Goal: Task Accomplishment & Management: Use online tool/utility

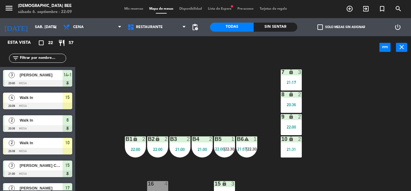
scroll to position [78, 0]
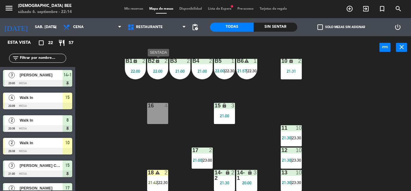
click at [156, 74] on div "B2 lock 2 22:00" at bounding box center [157, 68] width 21 height 21
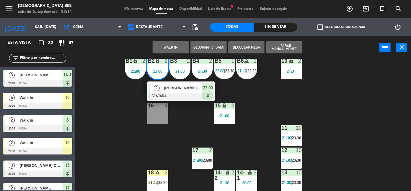
click at [135, 126] on div "7 lock 3 21:17 8 lock 2 20:36 9 lock 2 22:00 B1 lock 2 22:00 B2 lock 2 22:00 2 …" at bounding box center [245, 125] width 332 height 132
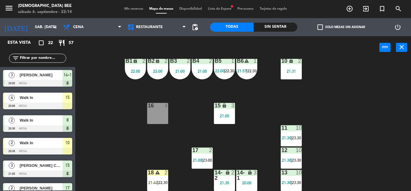
click at [249, 68] on div "B6 warning 1 21:57 | 22:30" at bounding box center [246, 68] width 21 height 21
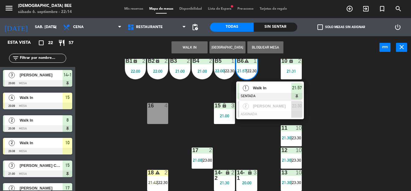
click at [338, 104] on div "7 lock 3 21:17 8 lock 2 20:36 9 lock 2 22:00 B1 lock 2 22:00 B2 lock 2 22:00 B3…" at bounding box center [245, 125] width 332 height 132
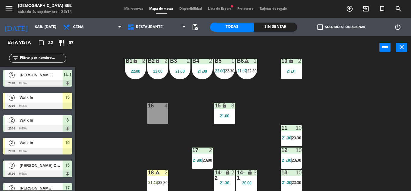
click at [301, 72] on div "21:31" at bounding box center [291, 71] width 21 height 4
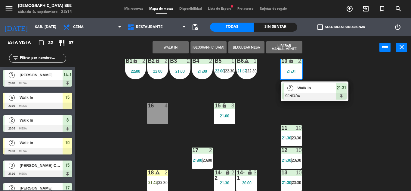
click at [386, 138] on div "7 lock 3 21:17 8 lock 2 20:36 9 lock 2 22:00 B1 lock 2 22:00 B2 lock 2 22:00 B3…" at bounding box center [245, 125] width 332 height 132
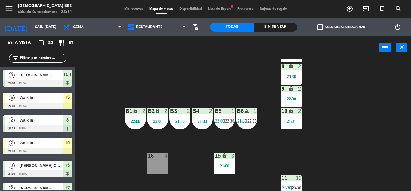
scroll to position [0, 0]
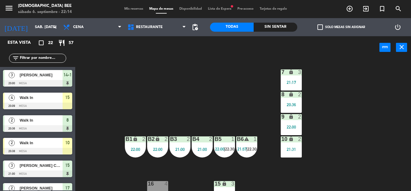
click at [294, 82] on div "21:17" at bounding box center [291, 82] width 21 height 4
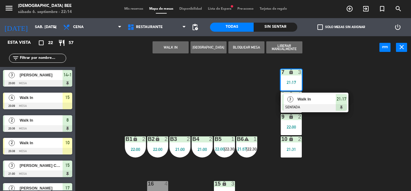
drag, startPoint x: 321, startPoint y: 129, endPoint x: 316, endPoint y: 122, distance: 8.5
click at [321, 129] on div "7 lock 3 21:17 3 Walk In SENTADA 21:17 8 lock 2 20:36 9 lock 2 22:00 B1 lock 2 …" at bounding box center [245, 125] width 332 height 132
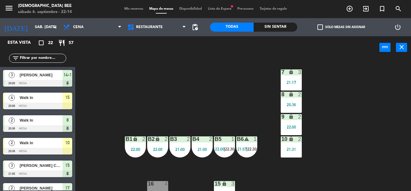
click at [299, 119] on div "2" at bounding box center [300, 116] width 4 height 5
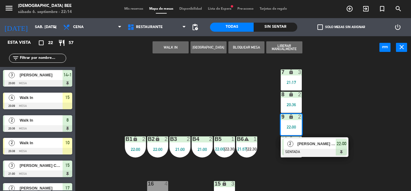
click at [311, 116] on div "7 lock 3 21:17 8 lock 2 20:36 9 lock 2 22:00 2 [PERSON_NAME] [PERSON_NAME] SENT…" at bounding box center [245, 125] width 332 height 132
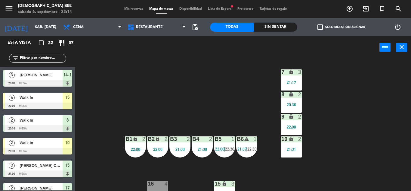
click at [293, 109] on div "8 lock 2 20:36" at bounding box center [291, 101] width 21 height 21
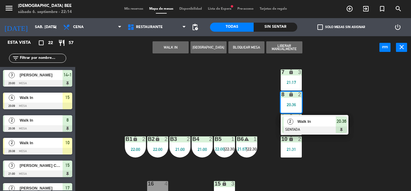
click at [187, 112] on div "7 lock 3 21:17 8 lock 2 20:36 2 Walk In SENTADA 20:36 9 lock 2 22:00 B1 lock 2 …" at bounding box center [245, 125] width 332 height 132
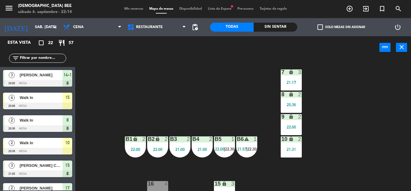
click at [232, 144] on div "B5 1 22:00 | 22:30" at bounding box center [224, 146] width 21 height 21
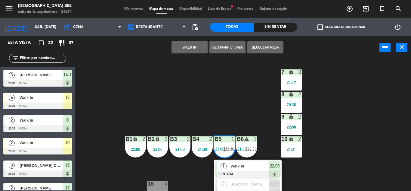
drag, startPoint x: 207, startPoint y: 88, endPoint x: 197, endPoint y: 111, distance: 24.9
click at [207, 88] on div "7 lock 3 21:17 8 lock 2 20:36 9 lock 2 22:00 B1 lock 2 22:00 B2 lock 2 22:00 B3…" at bounding box center [245, 125] width 332 height 132
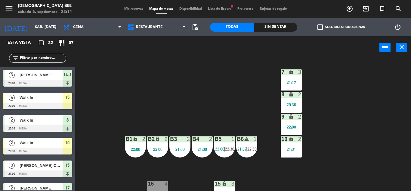
click at [197, 150] on div "21:00" at bounding box center [202, 149] width 21 height 4
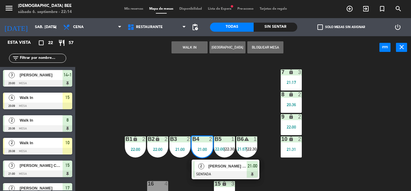
click at [218, 82] on div "7 lock 3 21:17 8 lock 2 20:36 9 lock 2 22:00 B1 lock 2 22:00 B2 lock 2 22:00 B3…" at bounding box center [245, 125] width 332 height 132
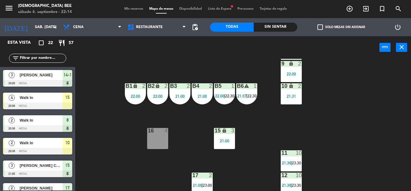
scroll to position [78, 0]
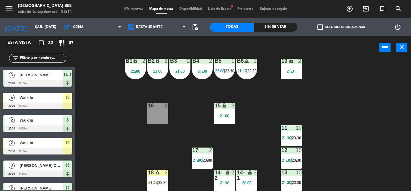
click at [229, 116] on div "21:00" at bounding box center [224, 115] width 21 height 4
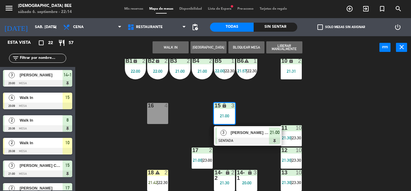
click at [270, 98] on div "7 lock 3 21:17 8 lock 2 20:36 9 lock 2 22:00 B1 lock 2 22:00 B2 lock 2 22:00 B3…" at bounding box center [245, 125] width 332 height 132
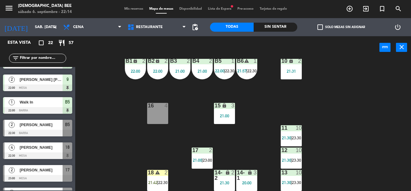
scroll to position [301, 0]
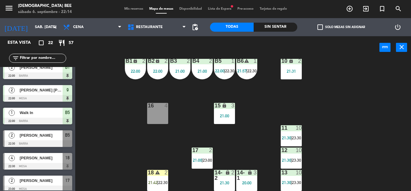
click at [330, 91] on div "7 lock 3 21:17 8 lock 2 20:36 9 lock 2 22:00 B1 lock 2 22:00 B2 lock 2 22:00 B3…" at bounding box center [245, 125] width 332 height 132
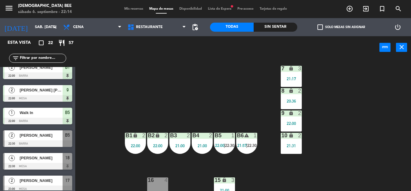
scroll to position [1, 0]
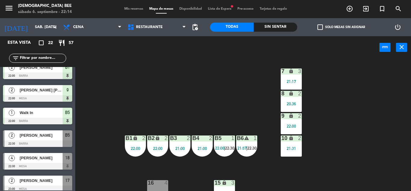
click at [294, 103] on div "20:36" at bounding box center [291, 103] width 21 height 4
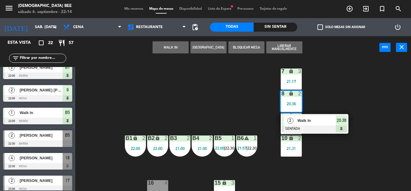
click at [386, 166] on div "7 lock 3 21:17 8 lock 2 20:36 2 Walk In SENTADA 20:36 9 lock 2 22:00 B1 lock 2 …" at bounding box center [245, 125] width 332 height 132
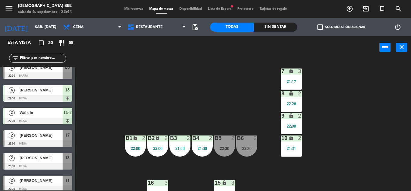
click at [389, 142] on div "7 lock 3 21:17 8 lock 2 22:28 9 lock 2 22:00 B1 lock 2 22:00 B2 lock 2 22:00 B3…" at bounding box center [245, 125] width 332 height 132
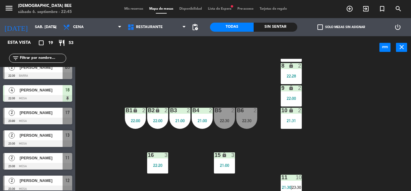
scroll to position [78, 0]
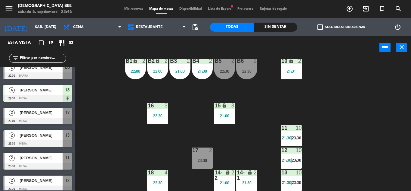
click at [379, 118] on div "7 lock 3 21:17 8 lock 2 22:28 9 lock 2 22:00 B1 lock 2 22:00 B2 lock 2 22:00 B3…" at bounding box center [245, 125] width 332 height 132
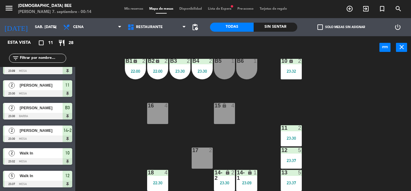
scroll to position [125, 0]
click at [363, 81] on div "7 lock 2 23:00 8 lock 2 9 lock 2 B1 lock 2 22:00 B2 lock 2 22:00 B3 2 23:30 B4 …" at bounding box center [245, 125] width 332 height 132
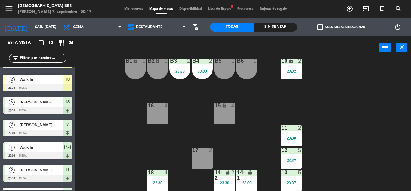
scroll to position [103, 0]
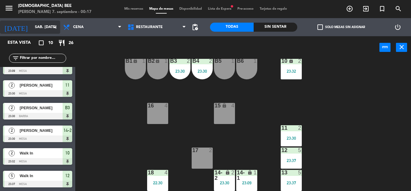
click at [55, 25] on icon "arrow_drop_down" at bounding box center [54, 26] width 7 height 7
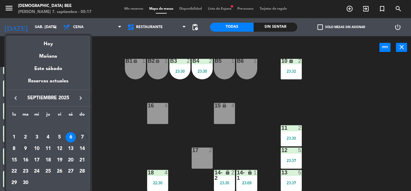
click at [24, 151] on div "9" at bounding box center [25, 148] width 10 height 10
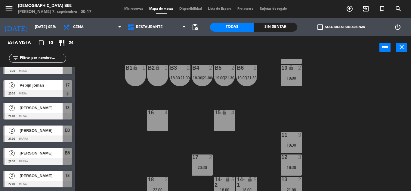
scroll to position [78, 0]
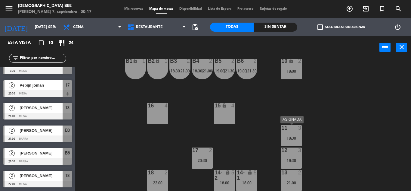
drag, startPoint x: 294, startPoint y: 144, endPoint x: 292, endPoint y: 141, distance: 4.2
click at [293, 144] on div "11 3 19:30" at bounding box center [291, 135] width 21 height 21
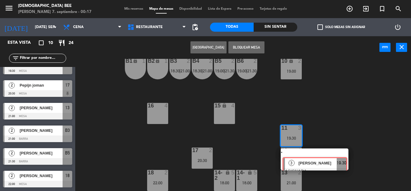
click at [303, 157] on div "3 [PERSON_NAME] ASIGNADA 19:30" at bounding box center [314, 159] width 77 height 22
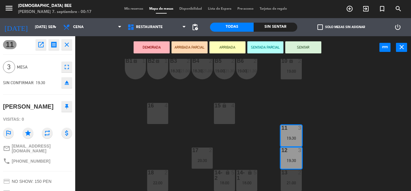
click at [221, 119] on div "15 lock 4" at bounding box center [224, 113] width 21 height 21
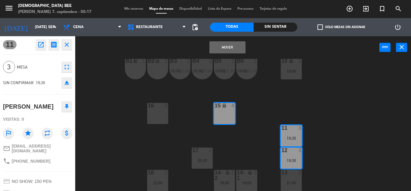
click at [225, 38] on div "Mover power_input close" at bounding box center [227, 47] width 304 height 23
click at [229, 46] on button "Mover" at bounding box center [227, 47] width 36 height 12
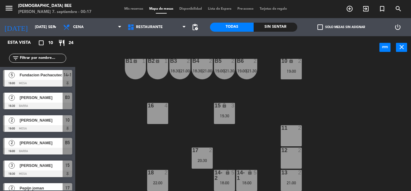
click at [227, 124] on div "7 lock 2 8 lock 2 9 lock 2 B1 lock 1 B2 lock 1 B3 2 18:30 | 21:00 B4 2 18:30 | …" at bounding box center [245, 125] width 332 height 132
click at [227, 119] on div "15 lock 3 19:30" at bounding box center [224, 113] width 21 height 21
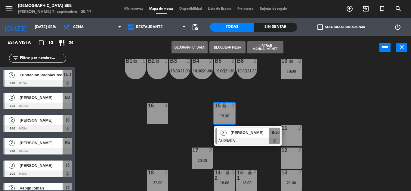
click at [260, 108] on div "7 lock 2 8 lock 2 9 lock 2 B1 lock 1 B2 lock 1 B3 2 18:30 | 21:00 B4 2 18:30 | …" at bounding box center [245, 125] width 332 height 132
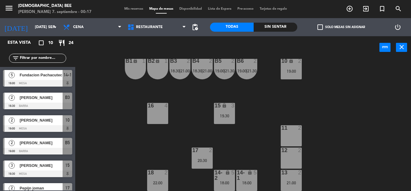
click at [291, 178] on div "13 2 21:00" at bounding box center [291, 179] width 21 height 21
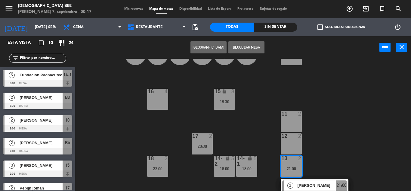
scroll to position [100, 0]
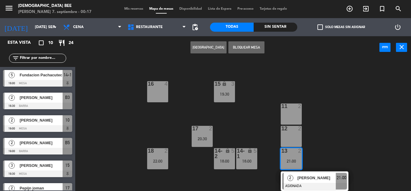
click at [303, 187] on div at bounding box center [314, 185] width 65 height 7
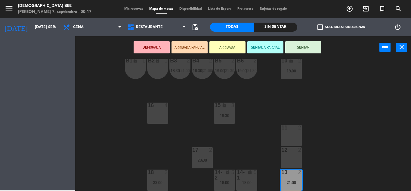
scroll to position [78, 0]
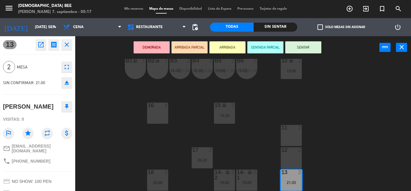
click at [154, 178] on div "18 2 22:00" at bounding box center [157, 179] width 21 height 21
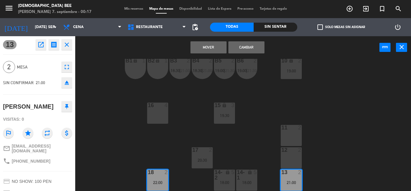
click at [213, 44] on button "Mover" at bounding box center [209, 47] width 36 height 12
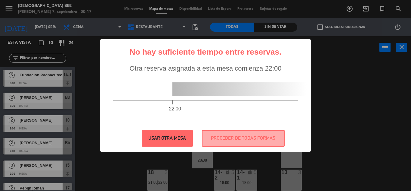
click at [179, 136] on button "USAR OTRA MESA" at bounding box center [167, 138] width 51 height 17
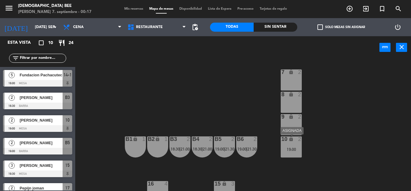
click at [299, 150] on div "19:00" at bounding box center [291, 149] width 21 height 4
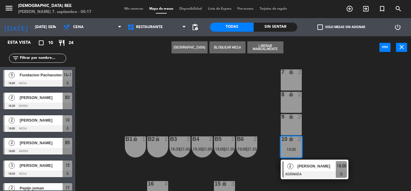
click at [338, 131] on div "7 lock 2 8 lock 2 9 lock 2 B1 lock 1 B2 lock 1 B3 2 18:30 | 21:00 B4 2 18:30 | …" at bounding box center [245, 125] width 332 height 132
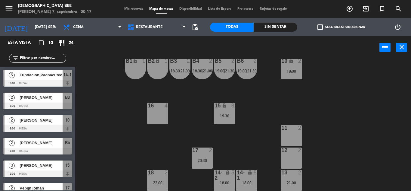
click at [299, 178] on div "13 2 21:00" at bounding box center [291, 179] width 21 height 21
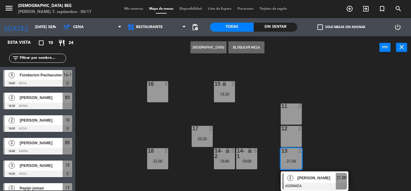
click at [295, 184] on div at bounding box center [314, 185] width 65 height 7
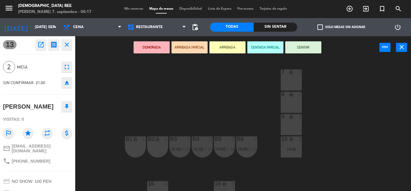
click at [289, 121] on div "9 lock 2" at bounding box center [291, 124] width 21 height 21
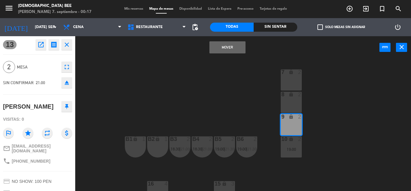
click at [221, 47] on button "Mover" at bounding box center [227, 47] width 36 height 12
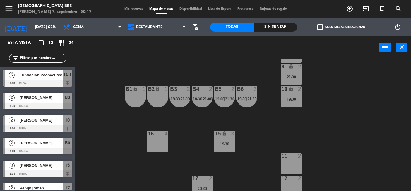
scroll to position [78, 0]
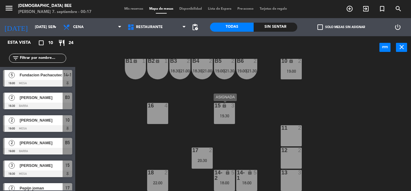
click at [229, 115] on div "19:30" at bounding box center [224, 115] width 21 height 4
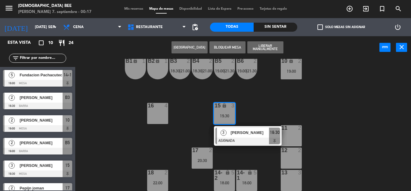
click at [187, 129] on div "7 lock 2 8 lock 2 9 lock 2 21:00 B1 lock 1 B2 lock 1 B3 2 18:30 | 21:00 B4 2 18…" at bounding box center [245, 125] width 332 height 132
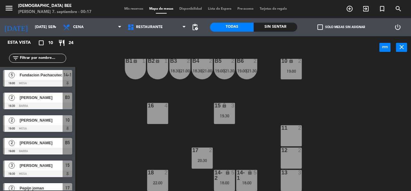
click at [201, 166] on div "17 2 20:30" at bounding box center [202, 157] width 21 height 21
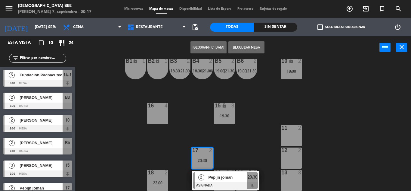
click at [236, 152] on div "7 lock 2 8 lock 2 9 lock 2 21:00 B1 lock 1 B2 lock 1 B3 2 18:30 | 21:00 B4 2 18…" at bounding box center [245, 125] width 332 height 132
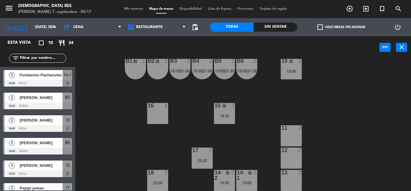
click at [233, 178] on div "5" at bounding box center [235, 174] width 10 height 11
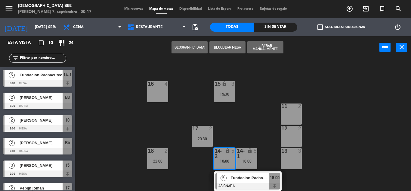
click at [327, 128] on div "7 lock 2 8 lock 2 9 lock 2 21:00 B1 lock 1 B2 lock 1 B3 2 18:30 | 21:00 B4 2 18…" at bounding box center [245, 125] width 332 height 132
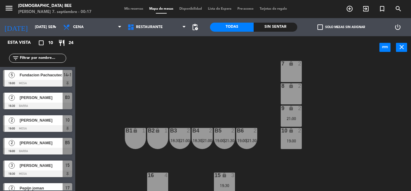
scroll to position [0, 0]
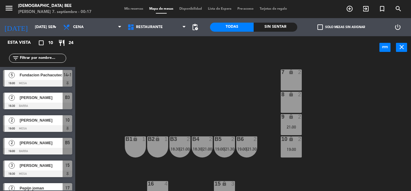
click at [251, 151] on span "21:30" at bounding box center [251, 148] width 9 height 5
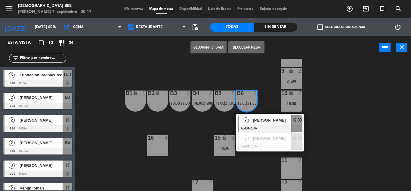
scroll to position [60, 0]
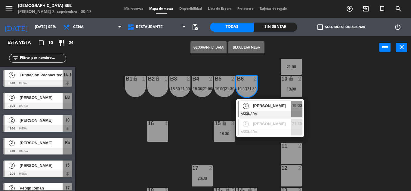
click at [174, 105] on div "7 lock 2 8 lock 2 9 lock 2 21:00 B1 lock 1 B2 lock 1 B3 2 18:30 | 21:00 B4 2 18…" at bounding box center [245, 125] width 332 height 132
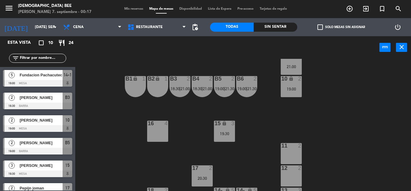
click at [201, 89] on span "18:30" at bounding box center [197, 88] width 9 height 5
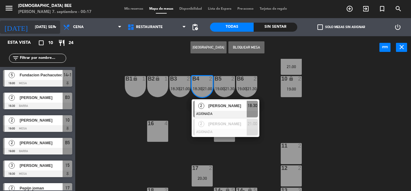
click at [35, 27] on input "[DATE] sep." at bounding box center [57, 27] width 51 height 10
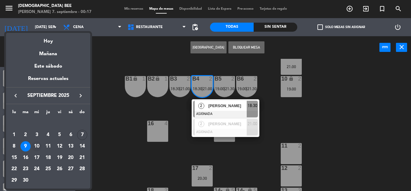
click at [37, 142] on div "10" at bounding box center [37, 146] width 10 height 10
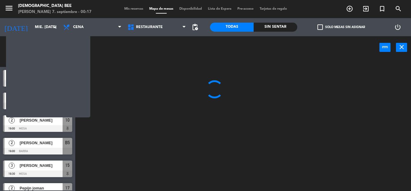
scroll to position [0, 0]
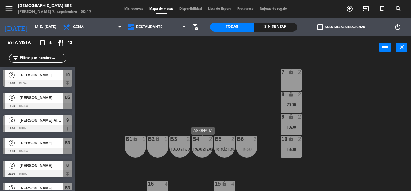
click at [200, 149] on span "19:30" at bounding box center [197, 148] width 9 height 5
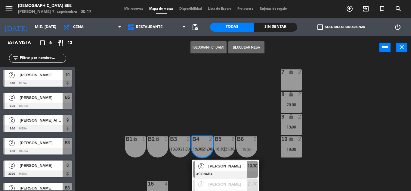
click at [228, 104] on div "7 lock 2 8 lock 2 20:00 9 lock 2 19:00 B1 lock 1 B2 lock 1 B3 2 19:30 | 21:30 B…" at bounding box center [245, 125] width 332 height 132
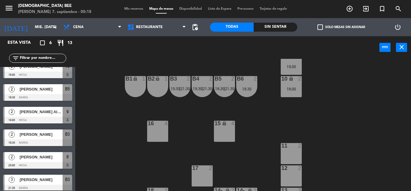
scroll to position [12, 0]
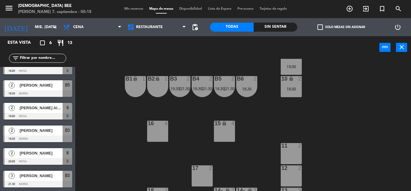
click at [36, 184] on div at bounding box center [37, 183] width 69 height 7
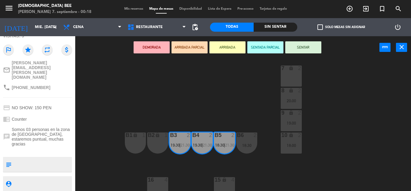
scroll to position [0, 0]
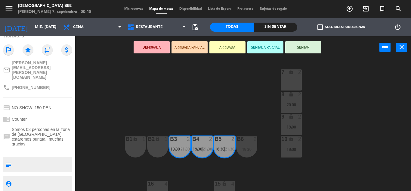
click at [140, 149] on div "B1 lock 1" at bounding box center [135, 146] width 21 height 21
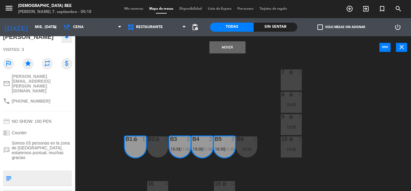
click at [163, 107] on div "7 lock 2 8 lock 2 20:00 9 lock 2 19:00 B1 lock 1 B2 lock 1 B3 2 19:30 | 21:30 B…" at bounding box center [245, 125] width 332 height 132
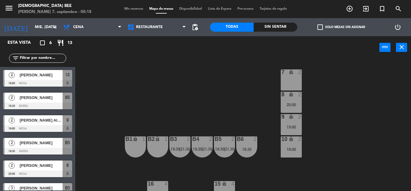
scroll to position [12, 0]
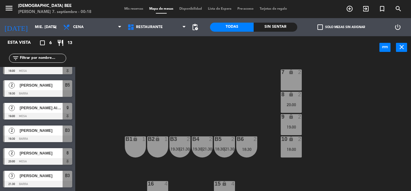
click at [183, 146] on span "21:30" at bounding box center [185, 148] width 9 height 5
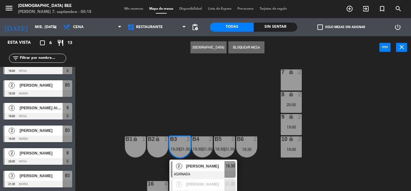
click at [195, 165] on span "[PERSON_NAME]" at bounding box center [205, 166] width 39 height 6
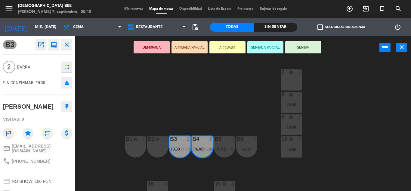
drag, startPoint x: 194, startPoint y: 112, endPoint x: 210, endPoint y: 139, distance: 32.0
click at [194, 111] on div "7 lock 2 8 lock 2 20:00 9 lock 2 19:00 B1 lock 1 B2 lock 1 B3 2 19:30 | 21:30 B…" at bounding box center [245, 125] width 332 height 132
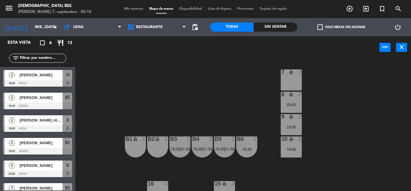
click at [203, 145] on div "B4 2 19:30 | 21:30" at bounding box center [202, 146] width 21 height 21
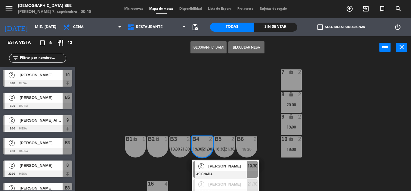
click at [212, 181] on div "3 [PERSON_NAME] ASIGNADA 21:30" at bounding box center [225, 187] width 77 height 20
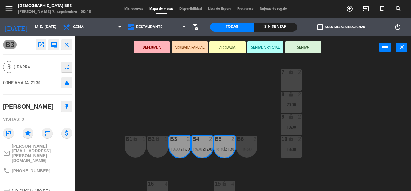
click at [151, 149] on div "B2 lock 1" at bounding box center [157, 146] width 21 height 21
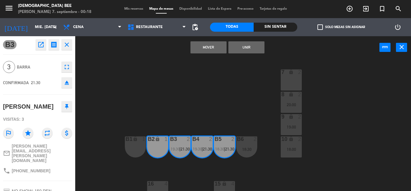
click at [199, 50] on button "Mover" at bounding box center [209, 47] width 36 height 12
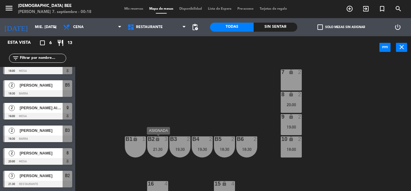
click at [158, 144] on div "B2 lock 3 21:30" at bounding box center [157, 146] width 21 height 21
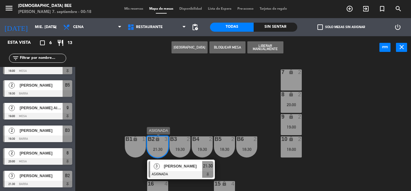
click at [178, 166] on span "[PERSON_NAME]" at bounding box center [183, 166] width 39 height 6
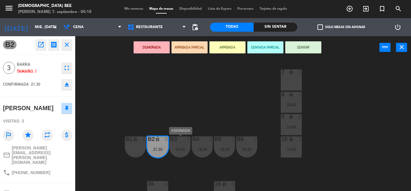
click at [177, 148] on div "19:30" at bounding box center [179, 149] width 21 height 4
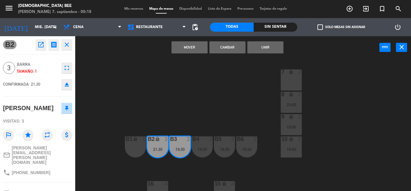
click at [138, 151] on div "B1 lock 1" at bounding box center [135, 146] width 21 height 21
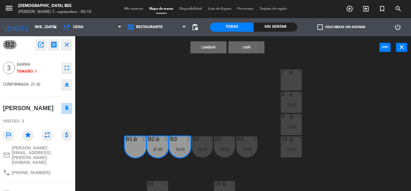
click at [244, 45] on button "Unir" at bounding box center [246, 47] width 36 height 12
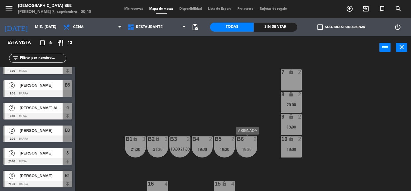
click at [252, 147] on div "18:30" at bounding box center [246, 149] width 21 height 4
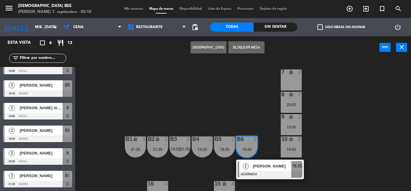
click at [237, 108] on div "7 lock 2 8 lock 2 20:00 9 lock 2 19:00 B1 lock 3 21:30 B2 lock 3 21:30 B3 2 19:…" at bounding box center [245, 125] width 332 height 132
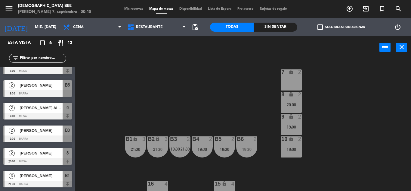
click at [290, 104] on div "20:00" at bounding box center [291, 104] width 21 height 4
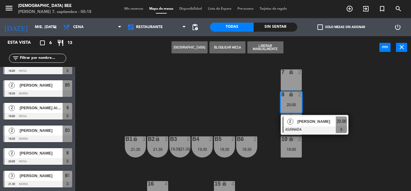
click at [385, 85] on div "7 lock 2 8 lock 2 20:00 2 [PERSON_NAME] 20:00 9 lock 2 19:00 B1 lock 3 21:30 B2…" at bounding box center [245, 125] width 332 height 132
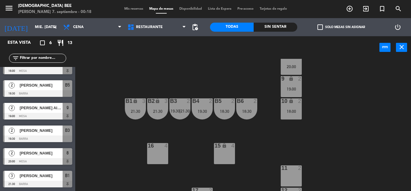
scroll to position [78, 0]
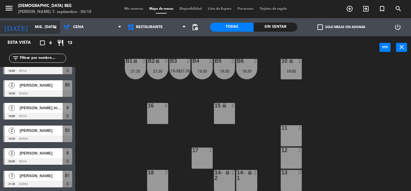
click at [45, 31] on input "mié. [DATE]" at bounding box center [57, 27] width 51 height 10
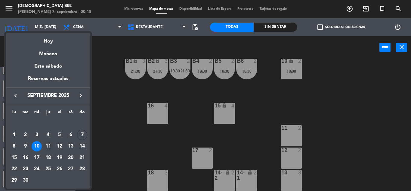
click at [51, 146] on div "11" at bounding box center [48, 146] width 10 height 10
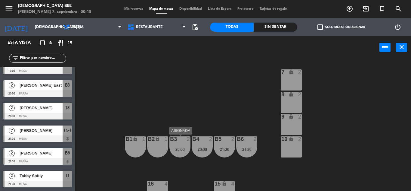
click at [179, 150] on div "20:00" at bounding box center [179, 149] width 21 height 4
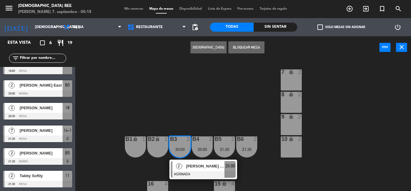
click at [229, 98] on div "7 lock 2 8 lock 2 9 lock 2 B1 lock 1 B2 lock 1 B3 2 20:00 2 [PERSON_NAME] East …" at bounding box center [245, 125] width 332 height 132
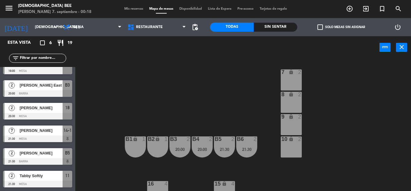
click at [229, 144] on div "B5 2 21:30" at bounding box center [224, 146] width 21 height 21
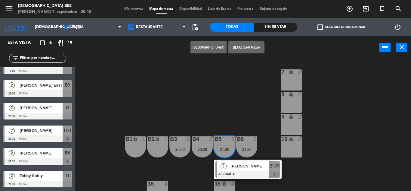
click at [246, 107] on div "7 lock 2 8 lock 2 9 lock 2 B1 lock 1 B2 lock 1 B3 2 20:00 B4 2 20:00 B5 2 21:30…" at bounding box center [245, 125] width 332 height 132
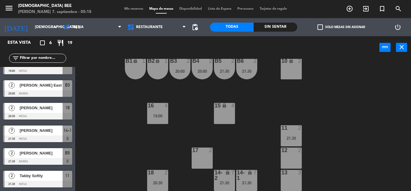
click at [244, 181] on div "21:30" at bounding box center [246, 182] width 21 height 4
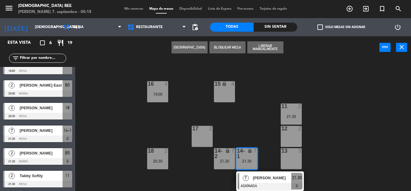
click at [337, 147] on div "7 lock 2 8 lock 2 9 lock 2 B1 lock 1 B2 lock 1 B3 2 20:00 B4 2 20:00 B5 2 21:30…" at bounding box center [245, 125] width 332 height 132
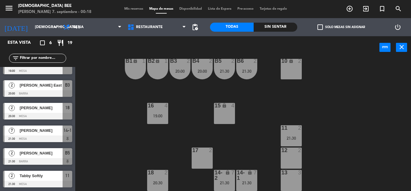
click at [166, 177] on div "18 2 20:30" at bounding box center [157, 179] width 21 height 21
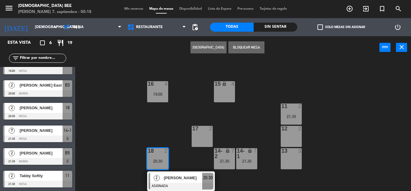
click at [176, 130] on div "7 lock 2 8 lock 2 9 lock 2 B1 lock 1 B2 lock 1 B3 2 20:00 B4 2 20:00 B5 2 21:30…" at bounding box center [245, 125] width 332 height 132
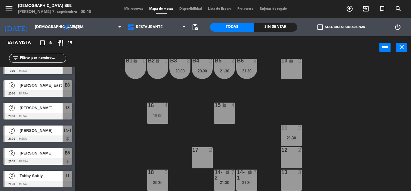
scroll to position [78, 0]
click at [156, 107] on div at bounding box center [158, 104] width 10 height 5
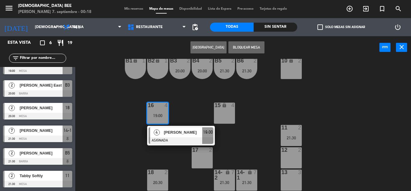
click at [105, 116] on div "7 lock 2 8 lock 2 9 lock 2 B1 lock 1 B2 lock 1 B3 2 20:00 B4 2 20:00 B5 2 21:30…" at bounding box center [245, 125] width 332 height 132
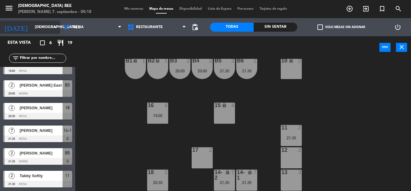
click at [39, 29] on input "[DEMOGRAPHIC_DATA] [DATE]" at bounding box center [57, 27] width 51 height 10
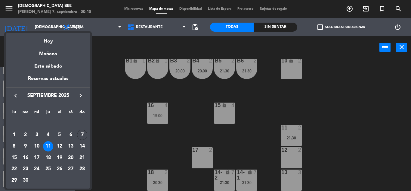
click at [63, 144] on div "12" at bounding box center [59, 146] width 10 height 10
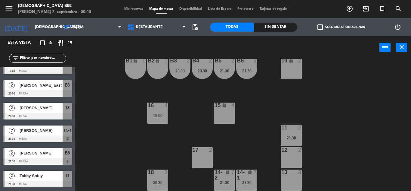
type input "vie. [DATE]"
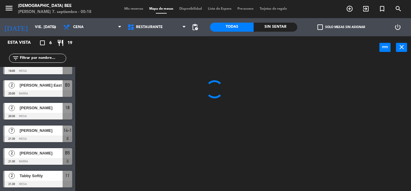
scroll to position [0, 0]
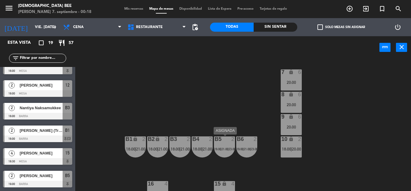
click at [221, 152] on div "B5 2 19:00 | 21:00 | 23:00" at bounding box center [224, 146] width 21 height 21
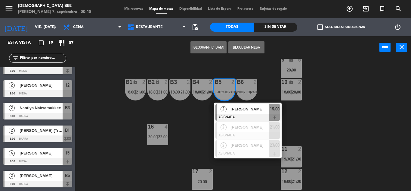
scroll to position [60, 0]
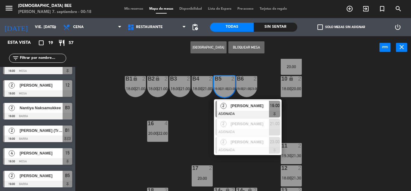
click at [184, 107] on div "7 lock 6 20:00 8 lock 6 20:00 9 lock 6 20:00 B1 lock 2 18:00 | 21:00 B2 lock 2 …" at bounding box center [245, 125] width 332 height 132
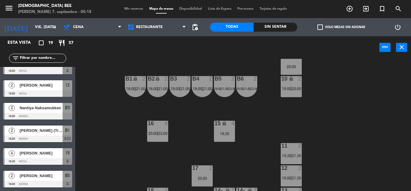
click at [180, 93] on div "B3 2 18:00 | 21:00" at bounding box center [179, 86] width 21 height 21
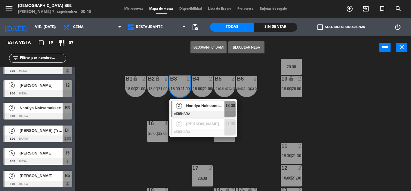
click at [139, 135] on div "7 lock 6 20:00 8 lock 6 20:00 9 lock 6 20:00 B1 lock 2 18:00 | 21:00 B2 lock 2 …" at bounding box center [245, 125] width 332 height 132
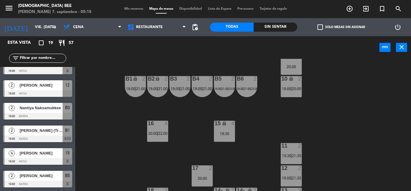
click at [144, 92] on div "B1 lock 2 18:00 | 21:00" at bounding box center [135, 86] width 21 height 21
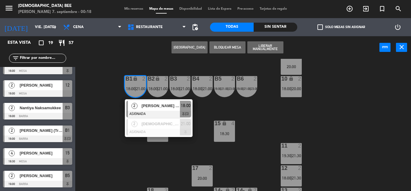
click at [172, 159] on div "7 lock 6 20:00 8 lock 6 20:00 9 lock 6 20:00 B1 lock 2 18:00 | 21:00 2 [PERSON_…" at bounding box center [245, 125] width 332 height 132
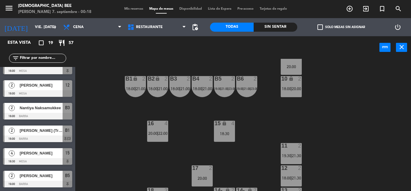
click at [220, 136] on div "15 lock 4 18:30" at bounding box center [224, 130] width 21 height 21
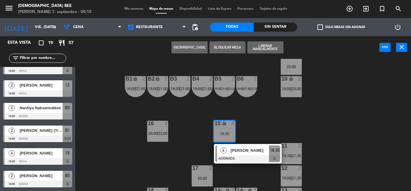
click at [182, 151] on div "7 lock 6 20:00 8 lock 6 20:00 9 lock 6 20:00 B1 lock 2 18:00 | 21:00 B2 lock 2 …" at bounding box center [245, 125] width 332 height 132
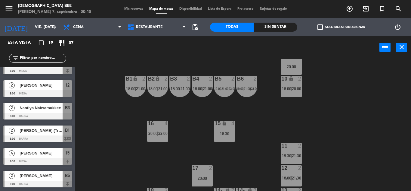
click at [155, 138] on div "16 4 20:00 | 22:00" at bounding box center [157, 130] width 21 height 21
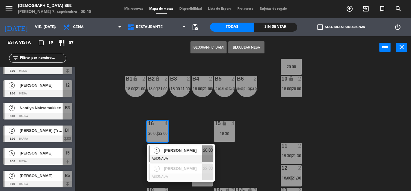
click at [128, 165] on div "7 lock 6 20:00 8 lock 6 20:00 9 lock 6 20:00 B1 lock 2 18:00 | 21:00 B2 lock 2 …" at bounding box center [245, 125] width 332 height 132
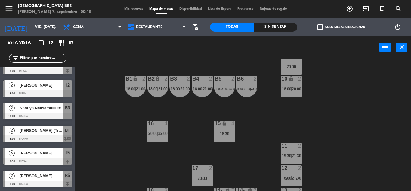
click at [208, 175] on div "17 2 20:00" at bounding box center [202, 175] width 21 height 21
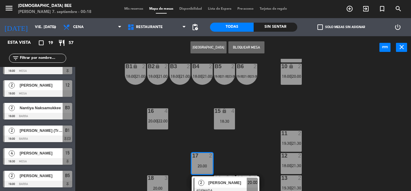
scroll to position [78, 0]
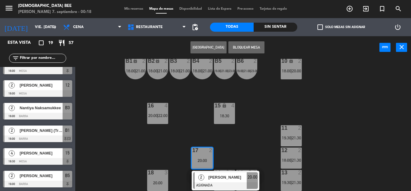
click at [235, 142] on div "7 lock 6 20:00 8 lock 6 20:00 9 lock 6 20:00 B1 lock 2 18:00 | 21:00 B2 lock 2 …" at bounding box center [245, 125] width 332 height 132
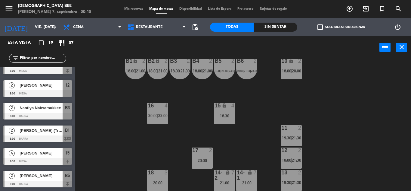
click at [138, 7] on span "Mis reservas" at bounding box center [133, 8] width 25 height 3
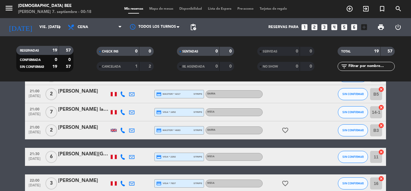
scroll to position [359, 0]
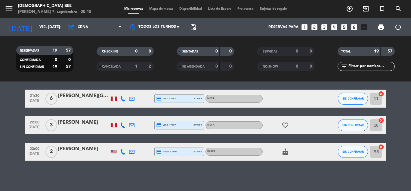
click at [131, 128] on div at bounding box center [131, 125] width 9 height 18
click at [131, 127] on icon at bounding box center [131, 124] width 5 height 5
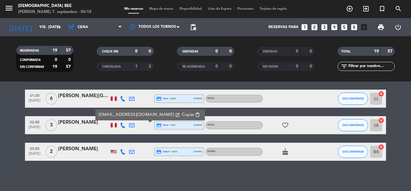
click at [130, 125] on icon at bounding box center [131, 124] width 5 height 5
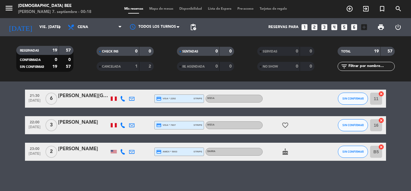
click at [115, 125] on div at bounding box center [114, 125] width 6 height 4
click at [66, 184] on div "No hay notas para este servicio. Haz clic para agregar una 18:00 [DATE] 2 [PERS…" at bounding box center [205, 135] width 411 height 109
click at [156, 8] on span "Mapa de mesas" at bounding box center [161, 8] width 30 height 3
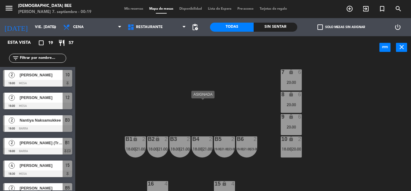
scroll to position [78, 0]
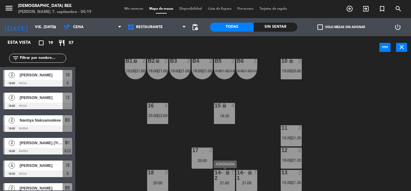
drag, startPoint x: 223, startPoint y: 179, endPoint x: 243, endPoint y: 150, distance: 35.2
click at [224, 179] on div "lock" at bounding box center [224, 174] width 10 height 11
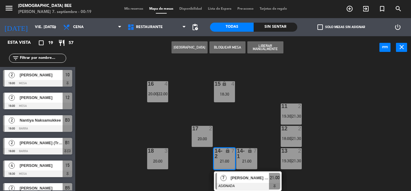
click at [342, 137] on div "7 lock 6 20:00 8 lock 6 20:00 9 lock 6 20:00 B1 lock 2 18:00 | 21:00 B2 lock 2 …" at bounding box center [245, 125] width 332 height 132
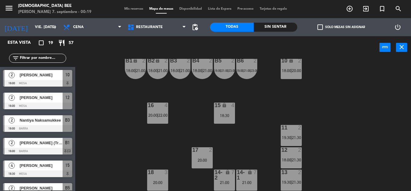
click at [287, 138] on span "19:30" at bounding box center [286, 137] width 9 height 5
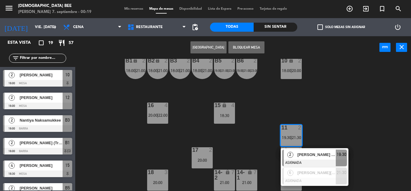
click at [319, 118] on div "7 lock 6 20:00 8 lock 6 20:00 9 lock 6 20:00 B1 lock 2 18:00 | 21:00 B2 lock 2 …" at bounding box center [245, 125] width 332 height 132
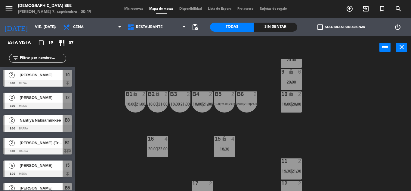
scroll to position [0, 0]
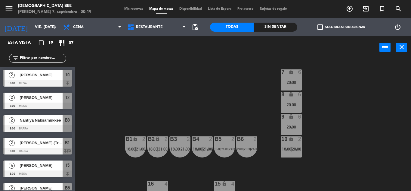
click at [291, 88] on div "7 lock 6 20:00" at bounding box center [291, 79] width 21 height 21
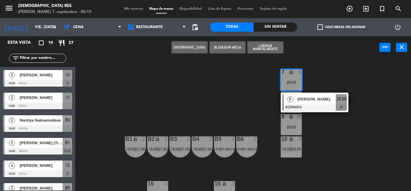
click at [318, 127] on div "7 lock 6 20:00 6 [PERSON_NAME] ASIGNADA 20:00 8 lock 6 20:00 9 lock 6 20:00 B1 …" at bounding box center [245, 125] width 332 height 132
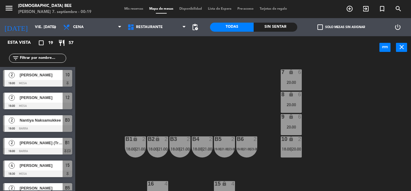
click at [289, 103] on div "20:00" at bounding box center [291, 104] width 21 height 4
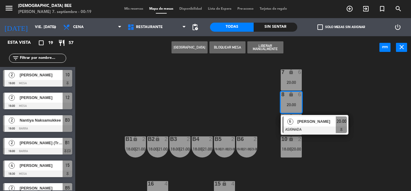
click at [319, 88] on div "7 lock 6 20:00 8 lock 6 20:00 6 [PERSON_NAME] ASIGNADA 20:00 9 lock 6 20:00 B1 …" at bounding box center [245, 125] width 332 height 132
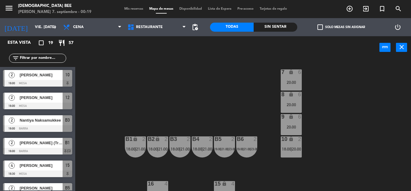
click at [295, 123] on div "9 lock 6 20:00" at bounding box center [291, 124] width 21 height 21
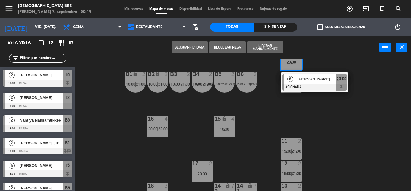
scroll to position [78, 0]
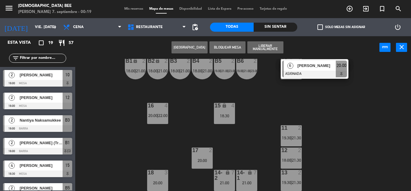
click at [340, 156] on div "7 lock 6 20:00 8 lock 6 20:00 9 lock 6 20:00 6 [PERSON_NAME] ASIGNADA 20:00 B1 …" at bounding box center [245, 125] width 332 height 132
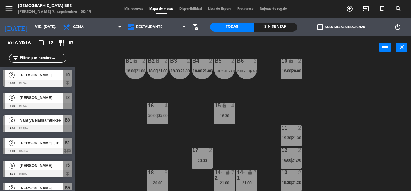
click at [289, 136] on span "19:30" at bounding box center [286, 137] width 9 height 5
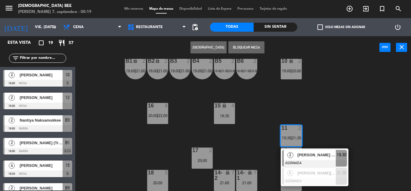
click at [357, 94] on div "7 lock 6 20:00 8 lock 6 20:00 9 lock 6 20:00 B1 lock 2 18:00 | 21:00 B2 lock 2 …" at bounding box center [245, 125] width 332 height 132
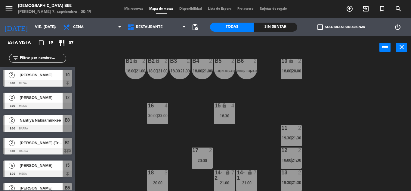
click at [298, 160] on span "21:30" at bounding box center [296, 159] width 9 height 5
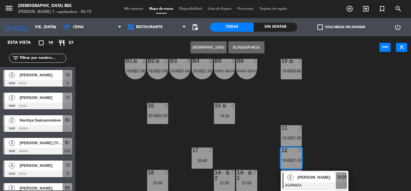
scroll to position [95, 0]
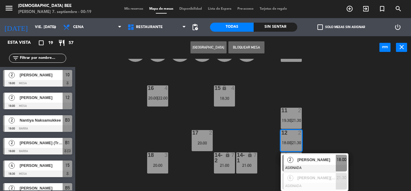
click at [323, 165] on div at bounding box center [314, 167] width 65 height 7
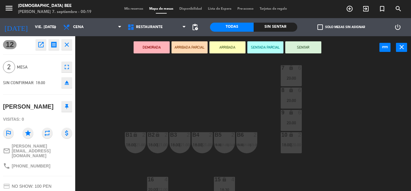
scroll to position [0, 0]
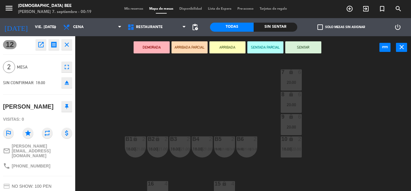
drag, startPoint x: 296, startPoint y: 125, endPoint x: 293, endPoint y: 122, distance: 4.5
click at [295, 125] on div "20:00" at bounding box center [291, 127] width 21 height 4
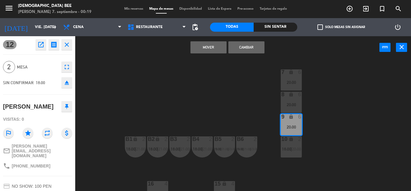
click at [202, 48] on button "Mover" at bounding box center [209, 47] width 36 height 12
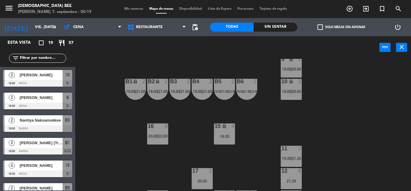
scroll to position [78, 0]
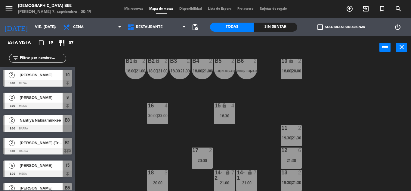
click at [285, 164] on div "12 6 21:30" at bounding box center [291, 157] width 21 height 21
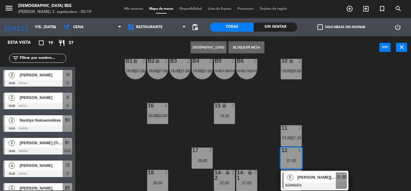
click at [333, 131] on div "7 lock 6 20:00 8 lock 6 20:00 9 lock 2 18:00 | 20:00 B1 lock 2 18:00 | 21:00 B2…" at bounding box center [245, 125] width 332 height 132
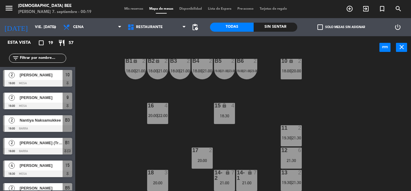
click at [240, 181] on div "7 lock 6 20:00 8 lock 6 20:00 9 lock 2 18:00 | 20:00 B1 lock 2 18:00 | 21:00 B2…" at bounding box center [245, 125] width 332 height 132
click at [252, 164] on div "7 lock 6 20:00 8 lock 6 20:00 9 lock 2 18:00 | 20:00 B1 lock 2 18:00 | 21:00 B2…" at bounding box center [245, 125] width 332 height 132
click at [252, 175] on div "7" at bounding box center [257, 174] width 10 height 11
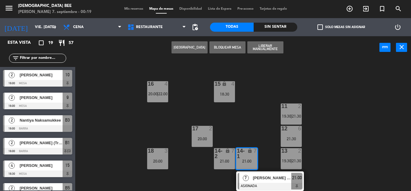
click at [344, 142] on div "7 lock 6 20:00 8 lock 6 20:00 9 lock 2 18:00 | 20:00 B1 lock 2 18:00 | 21:00 B2…" at bounding box center [245, 125] width 332 height 132
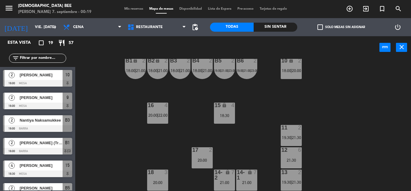
click at [207, 156] on div "17 2 20:00" at bounding box center [202, 157] width 21 height 21
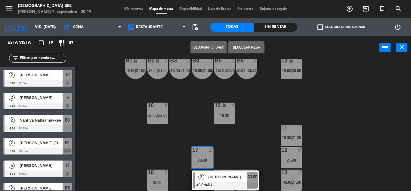
click at [248, 147] on div "7 lock 6 20:00 8 lock 6 20:00 9 lock 2 18:00 | 20:00 B1 lock 2 18:00 | 21:00 B2…" at bounding box center [245, 125] width 332 height 132
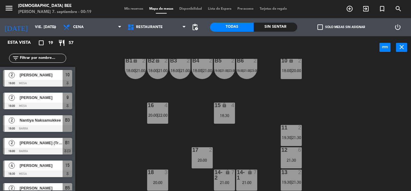
click at [230, 123] on div "15 lock 4 18:30" at bounding box center [224, 112] width 21 height 21
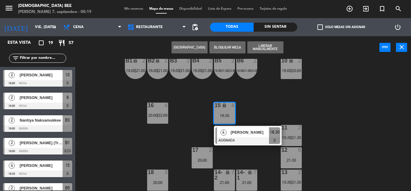
click at [259, 102] on div "7 lock 6 20:00 8 lock 6 20:00 9 lock 2 18:00 | 20:00 B1 lock 2 18:00 | 21:00 B2…" at bounding box center [245, 125] width 332 height 132
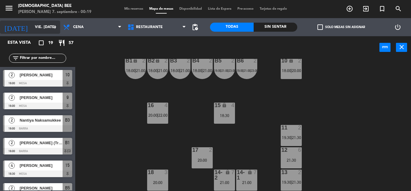
click at [34, 24] on input "vie. [DATE]" at bounding box center [57, 27] width 51 height 10
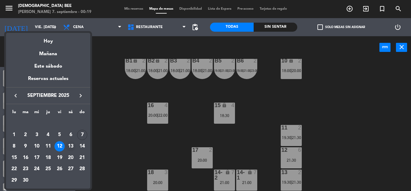
click at [72, 146] on div "13" at bounding box center [71, 146] width 10 height 10
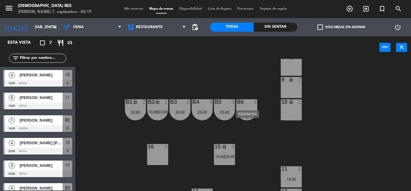
scroll to position [78, 0]
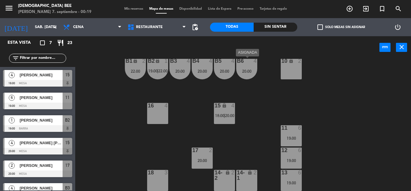
click at [244, 72] on div "20:00" at bounding box center [246, 71] width 21 height 4
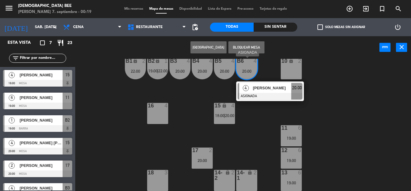
click at [263, 94] on div at bounding box center [270, 96] width 65 height 7
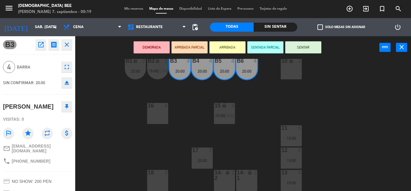
click at [160, 115] on div "16 4" at bounding box center [157, 113] width 21 height 21
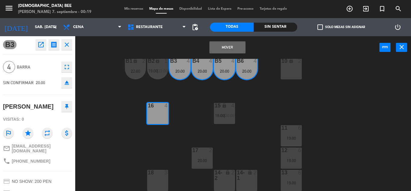
click at [227, 48] on button "Mover" at bounding box center [227, 47] width 36 height 12
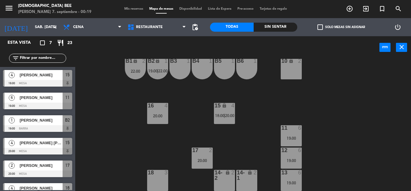
scroll to position [13, 0]
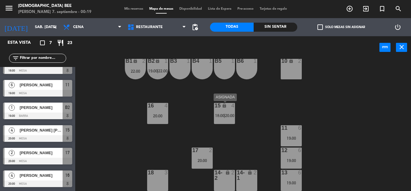
click at [238, 107] on div "4" at bounding box center [235, 106] width 10 height 6
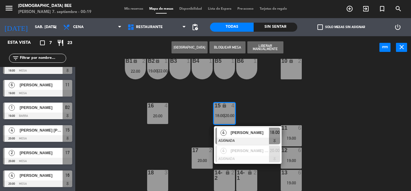
click at [351, 113] on div "7 lock 2 8 lock 2 9 lock 2 B1 lock 2 22:00 B2 lock 1 19:00 | 22:00 B3 1 B4 1 B5…" at bounding box center [245, 125] width 332 height 132
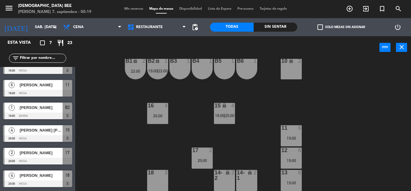
click at [192, 161] on div "20:00" at bounding box center [202, 160] width 21 height 4
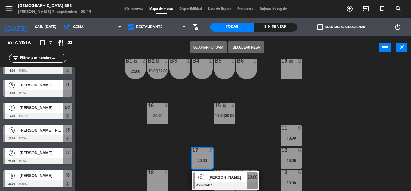
click at [239, 141] on div "7 lock 2 8 lock 2 9 lock 2 B1 lock 2 22:00 B2 lock 1 19:00 | 22:00 B3 1 B4 1 B5…" at bounding box center [245, 125] width 332 height 132
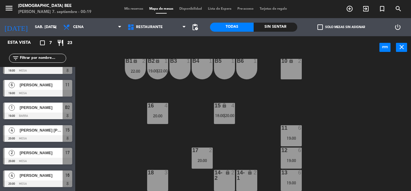
click at [300, 153] on div "6" at bounding box center [300, 149] width 4 height 5
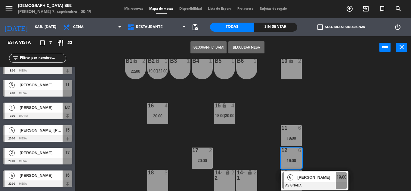
click at [316, 176] on span "[PERSON_NAME]" at bounding box center [316, 177] width 39 height 6
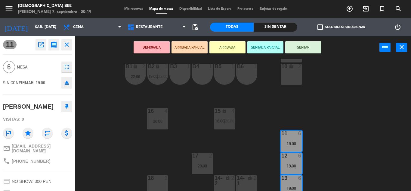
scroll to position [78, 0]
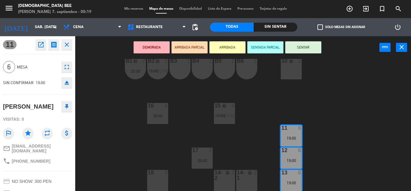
click at [237, 177] on div "2" at bounding box center [235, 174] width 10 height 11
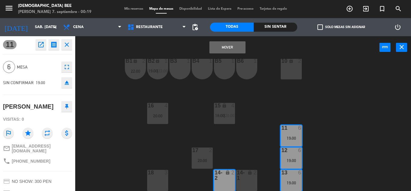
click at [243, 178] on div "lock" at bounding box center [247, 174] width 10 height 11
click at [219, 47] on button "Mover y Unir" at bounding box center [227, 47] width 36 height 12
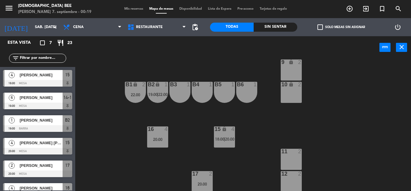
scroll to position [48, 0]
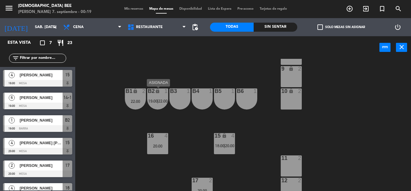
click at [154, 104] on div "B2 lock 1 19:00 | 22:00" at bounding box center [157, 98] width 21 height 21
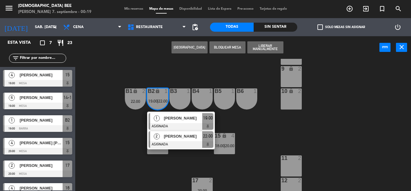
scroll to position [18, 0]
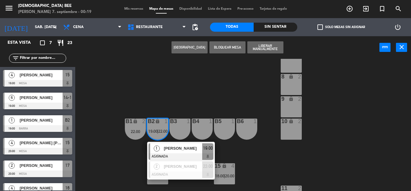
click at [100, 159] on div "7 lock 2 8 lock 2 9 lock 2 B1 lock 2 22:00 B2 lock 1 19:00 | 22:00 1 [PERSON_NA…" at bounding box center [245, 125] width 332 height 132
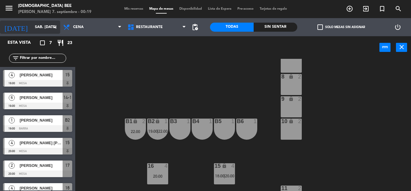
click at [48, 23] on input "sáb. [DATE]" at bounding box center [57, 27] width 51 height 10
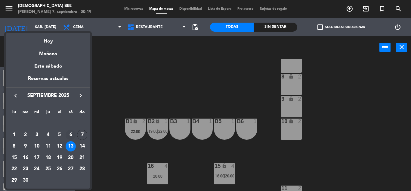
click at [72, 133] on div "6" at bounding box center [71, 134] width 10 height 10
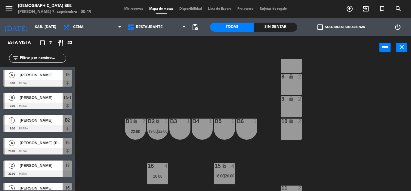
type input "sáb. [DATE]"
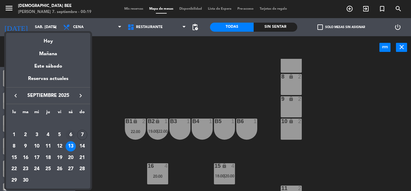
scroll to position [0, 0]
